Goal: Task Accomplishment & Management: Manage account settings

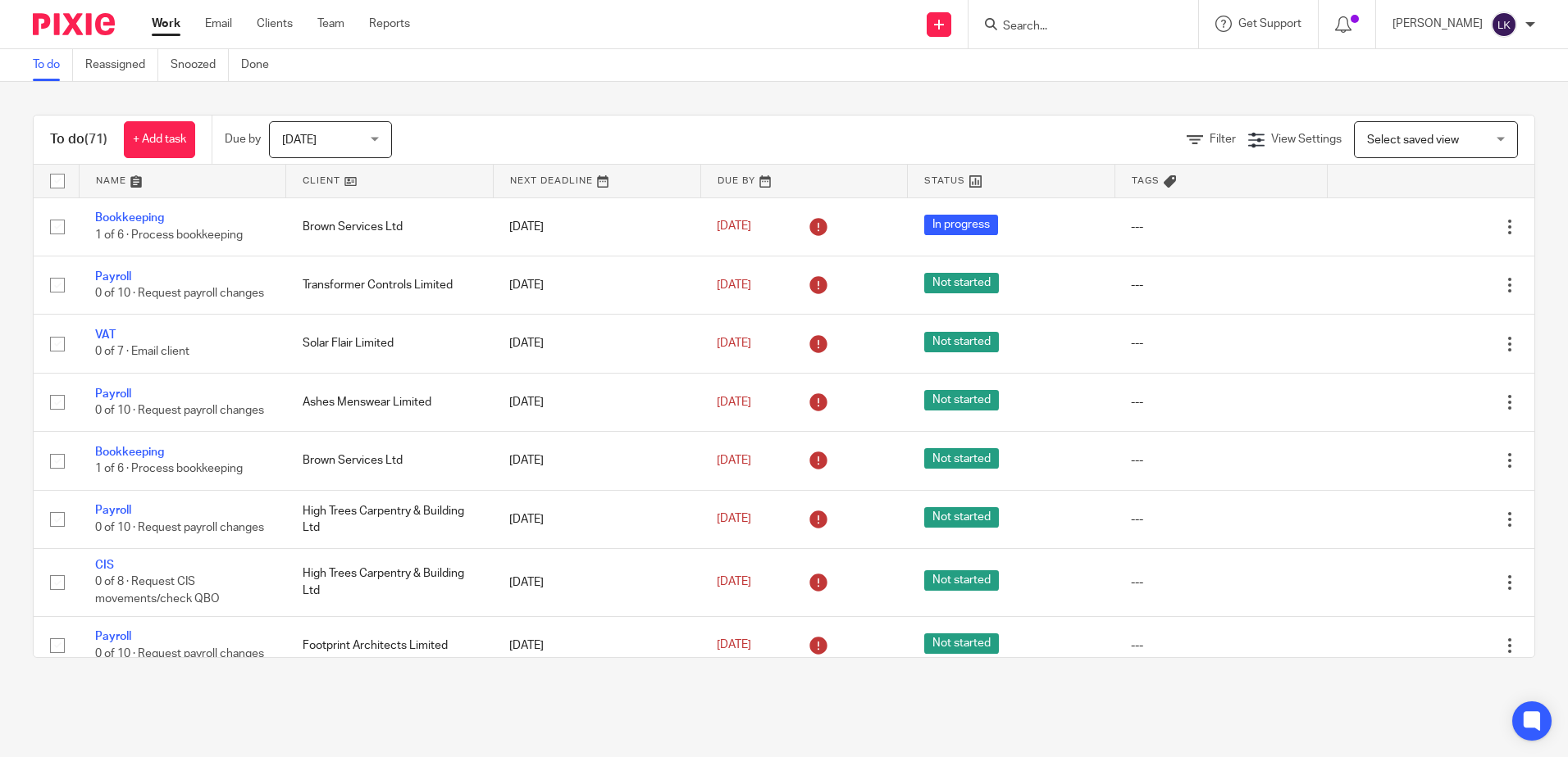
click at [163, 21] on link "Work" at bounding box center [166, 23] width 29 height 16
click at [164, 97] on div "To do (71) + Add task Due by [DATE] [DATE] [DATE] [DATE] This week Next week Th…" at bounding box center [784, 386] width 1568 height 609
click at [195, 85] on div "To do (71) + Add task Due by [DATE] [DATE] [DATE] [DATE] This week Next week Th…" at bounding box center [784, 386] width 1568 height 609
click at [575, 14] on div "Send new email Create task Add client Request signature Get Support Contact via…" at bounding box center [1000, 24] width 1133 height 48
click at [547, 9] on div "Send new email Create task Add client Request signature Get Support Contact via…" at bounding box center [1000, 24] width 1133 height 48
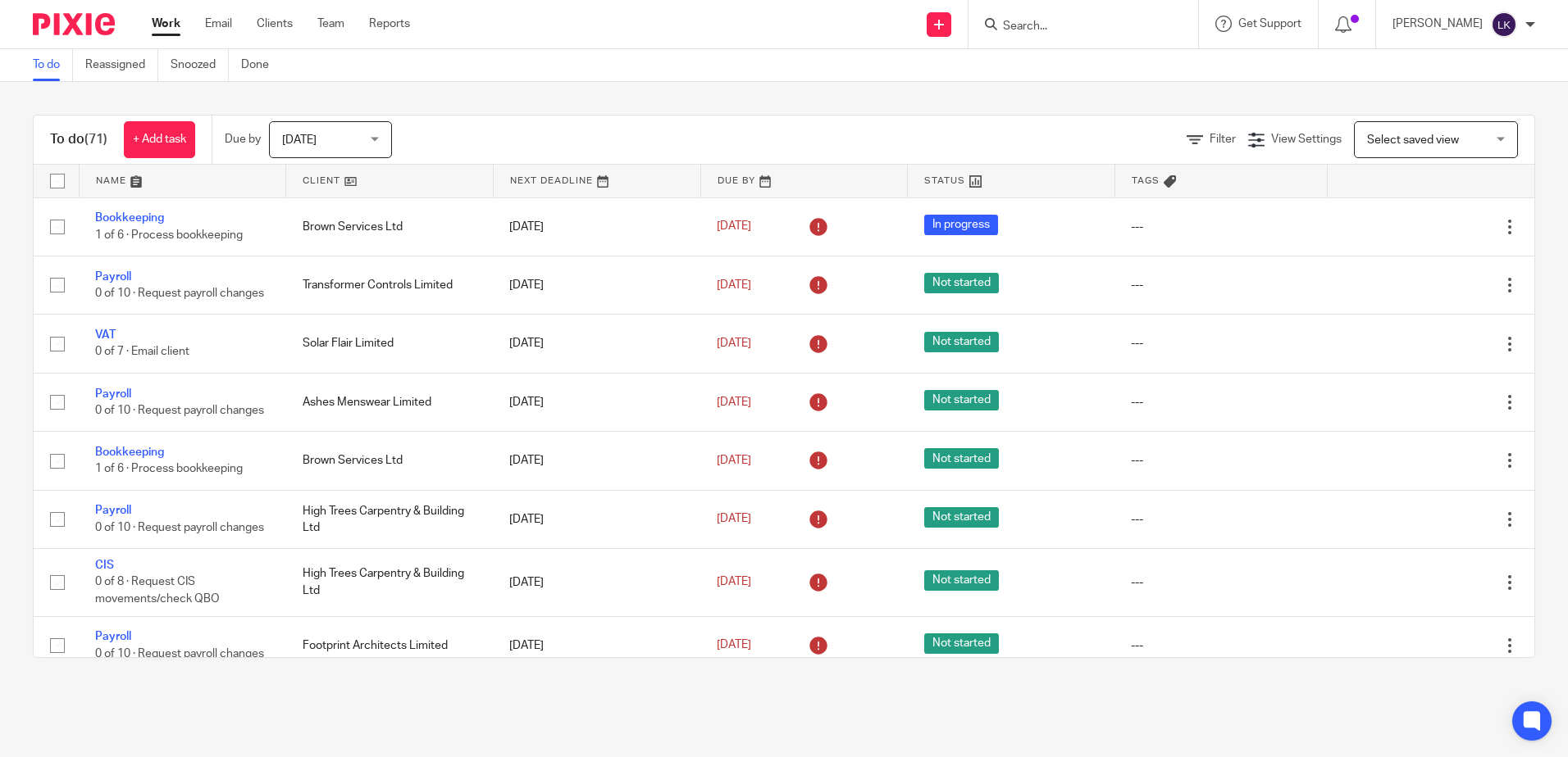
click at [633, 28] on div "Send new email Create task Add client Request signature Get Support Contact via…" at bounding box center [1000, 24] width 1133 height 48
click at [576, 17] on div "Send new email Create task Add client Request signature Get Support Contact via…" at bounding box center [1000, 24] width 1133 height 48
click at [457, 17] on div "Send new email Create task Add client Request signature Get Support Contact via…" at bounding box center [1000, 24] width 1133 height 48
click at [577, 9] on div "Send new email Create task Add client Request signature Get Support Contact via…" at bounding box center [1000, 24] width 1133 height 48
click at [540, 24] on div "Send new email Create task Add client Request signature Get Support Contact via…" at bounding box center [1000, 24] width 1133 height 48
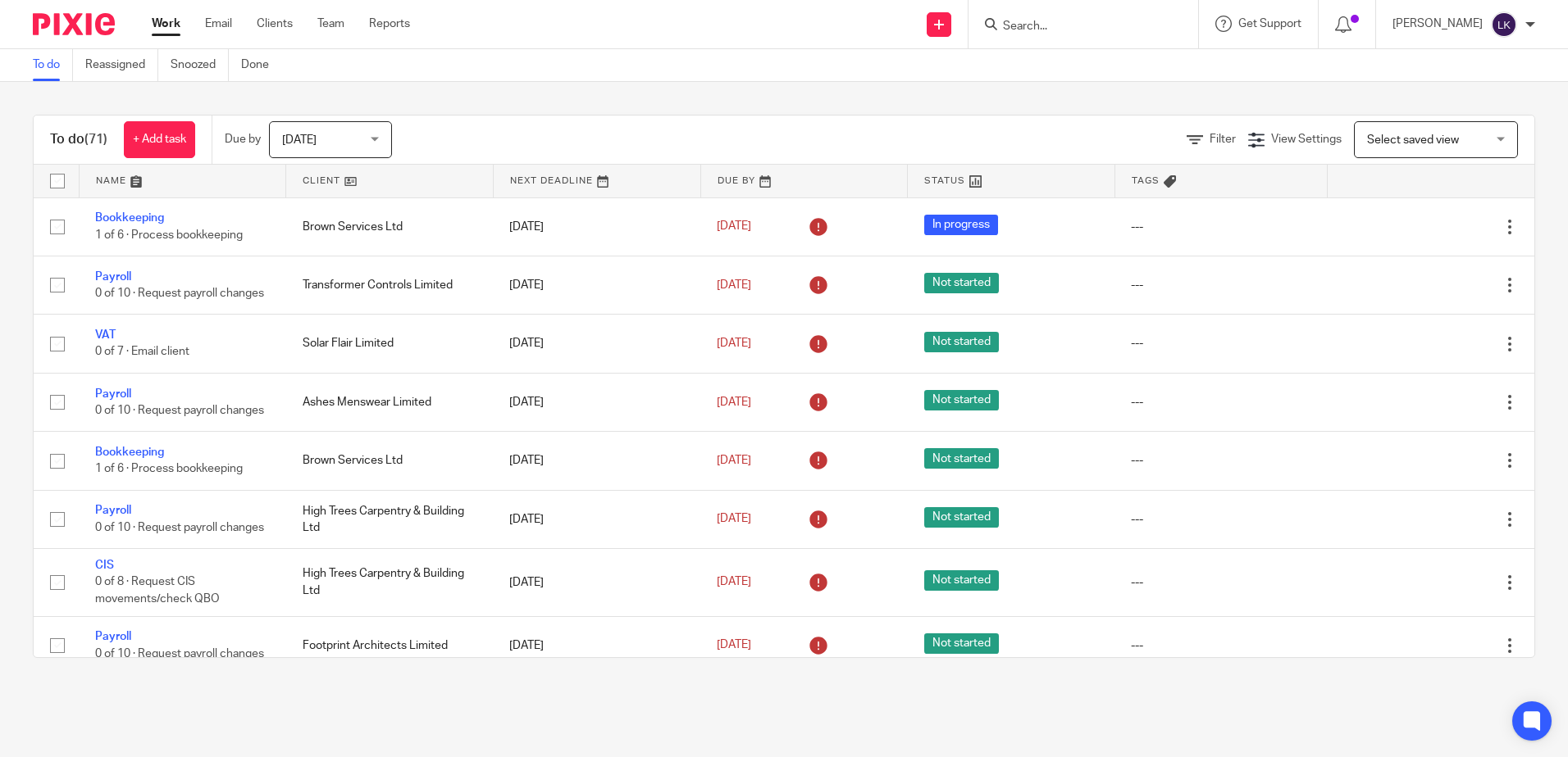
click at [546, 86] on div "To do (71) + Add task Due by [DATE] [DATE] [DATE] [DATE] This week Next week Th…" at bounding box center [784, 386] width 1568 height 609
